Goal: Task Accomplishment & Management: Manage account settings

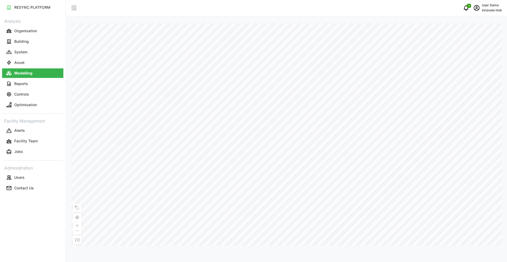
click at [485, 8] on p "Innovate Hub" at bounding box center [492, 10] width 20 height 5
click at [460, 38] on icon "button" at bounding box center [459, 40] width 4 height 4
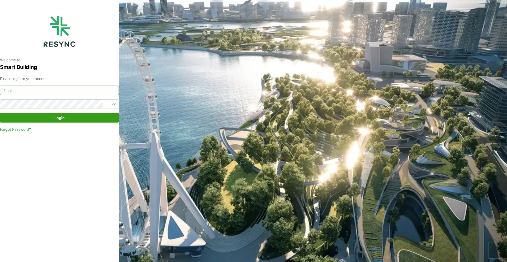
type input "[EMAIL_ADDRESS][DOMAIN_NAME]"
click at [59, 117] on span "Login" at bounding box center [59, 117] width 10 height 9
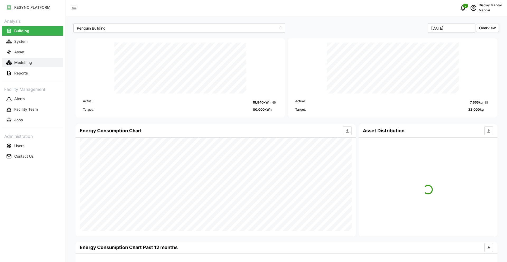
click at [32, 64] on button "Modelling" at bounding box center [32, 62] width 61 height 9
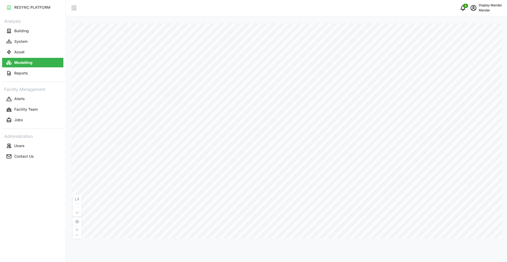
click at [78, 212] on icon at bounding box center [76, 212] width 3 height 3
click at [484, 6] on p "Display Mandai" at bounding box center [489, 5] width 23 height 5
click at [476, 38] on div "Logout" at bounding box center [481, 40] width 37 height 6
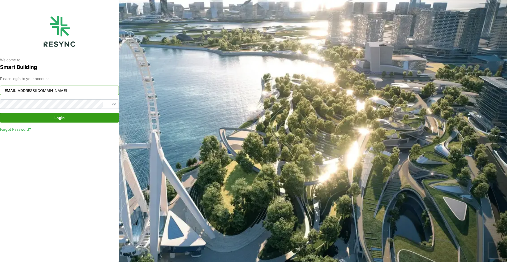
click at [48, 94] on input "mandai_display@resynctech.com" at bounding box center [59, 89] width 119 height 9
type input "demo_user@resynctech.com"
click at [56, 115] on span "Login" at bounding box center [59, 117] width 10 height 9
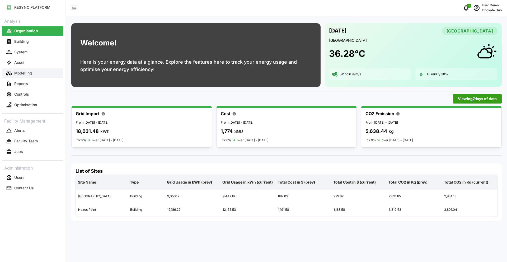
click at [35, 75] on button "Modelling" at bounding box center [32, 72] width 61 height 9
